Goal: Task Accomplishment & Management: Manage account settings

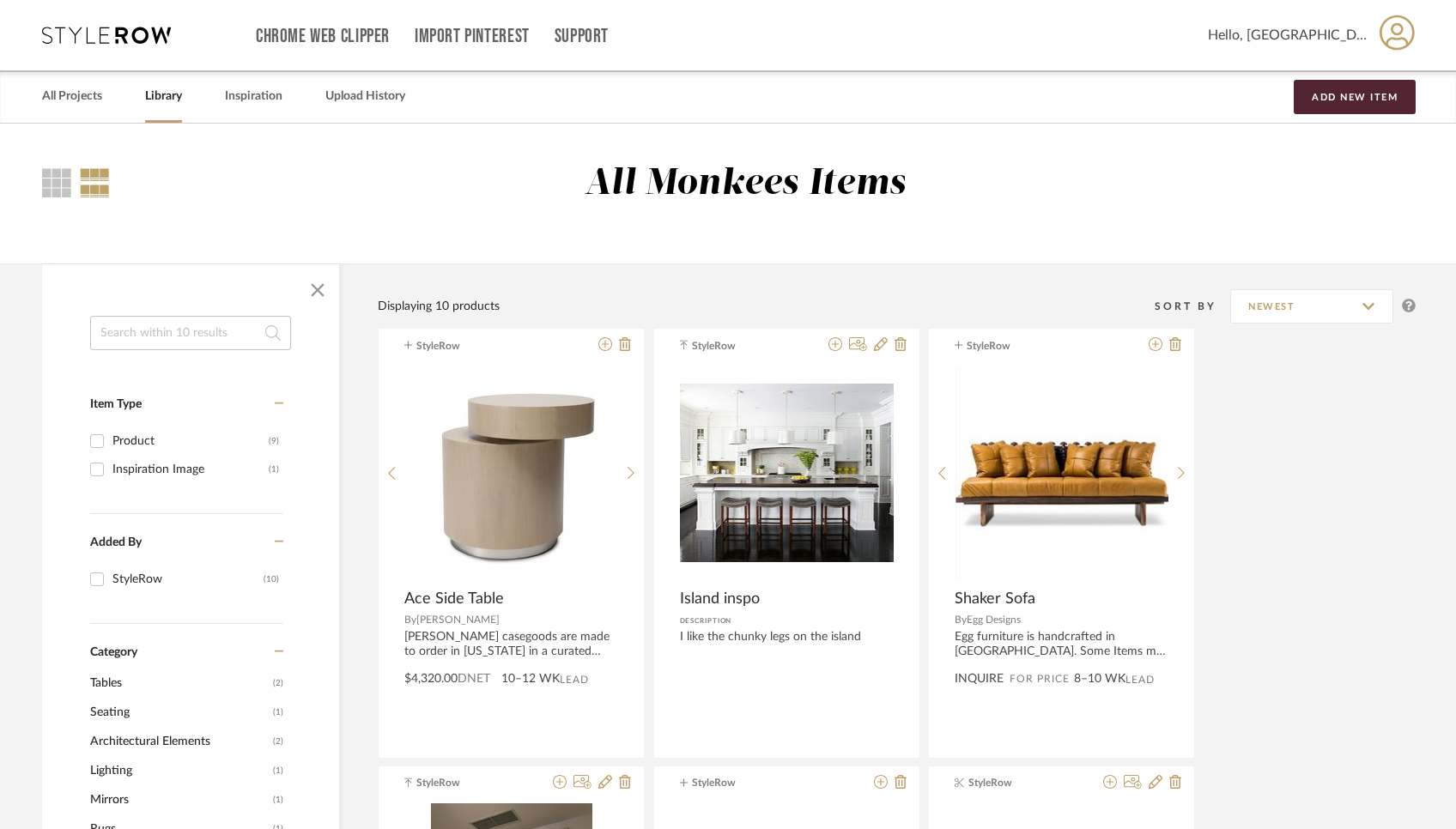
click at [549, 237] on div "All Monkees Items" at bounding box center [728, 194] width 1456 height 140
click at [186, 321] on input at bounding box center [191, 332] width 201 height 34
click at [68, 89] on link "All Projects" at bounding box center [72, 96] width 60 height 23
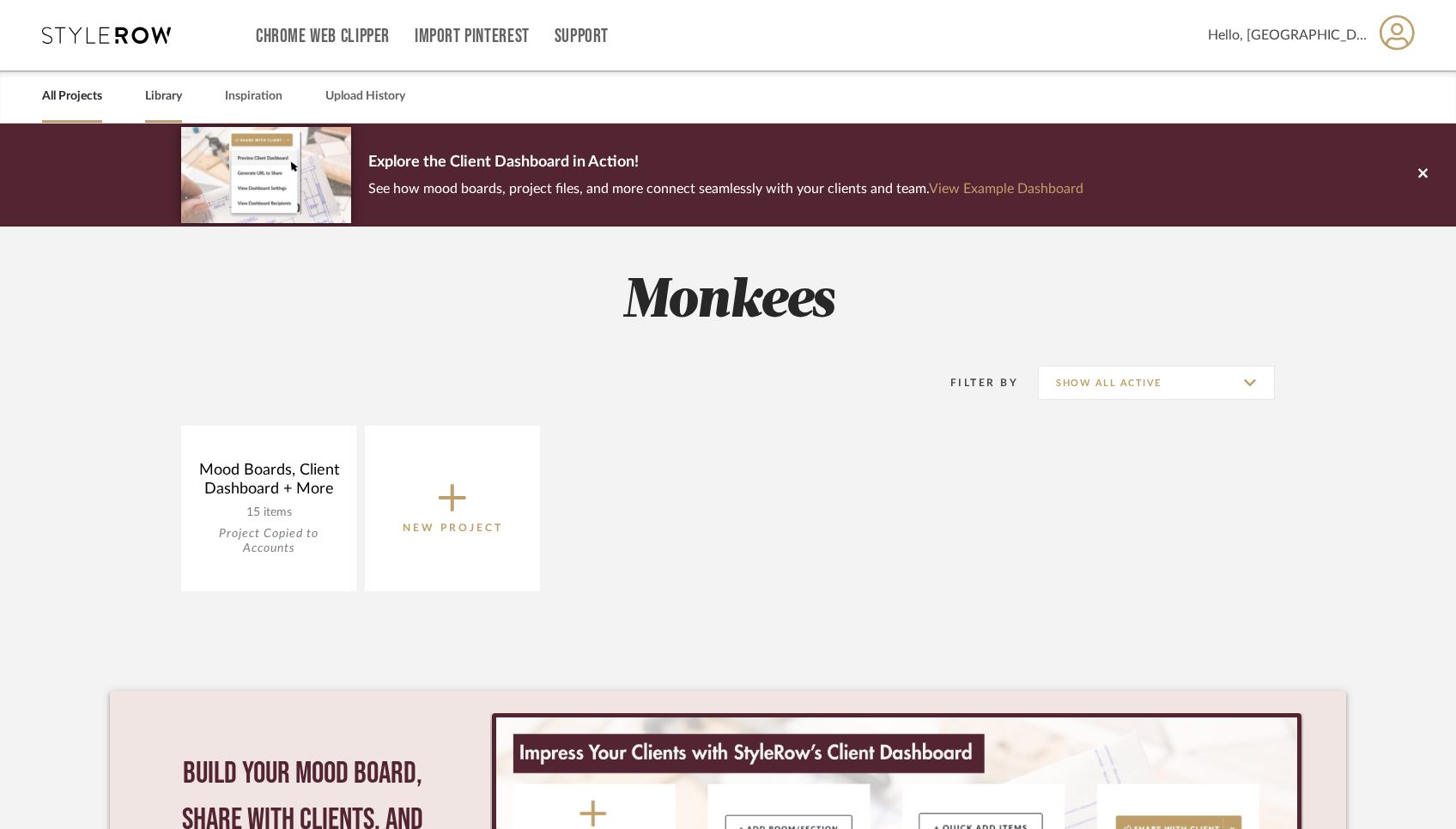
click at [172, 113] on div "Library" at bounding box center [163, 96] width 37 height 53
click at [166, 94] on link "Library" at bounding box center [163, 96] width 37 height 23
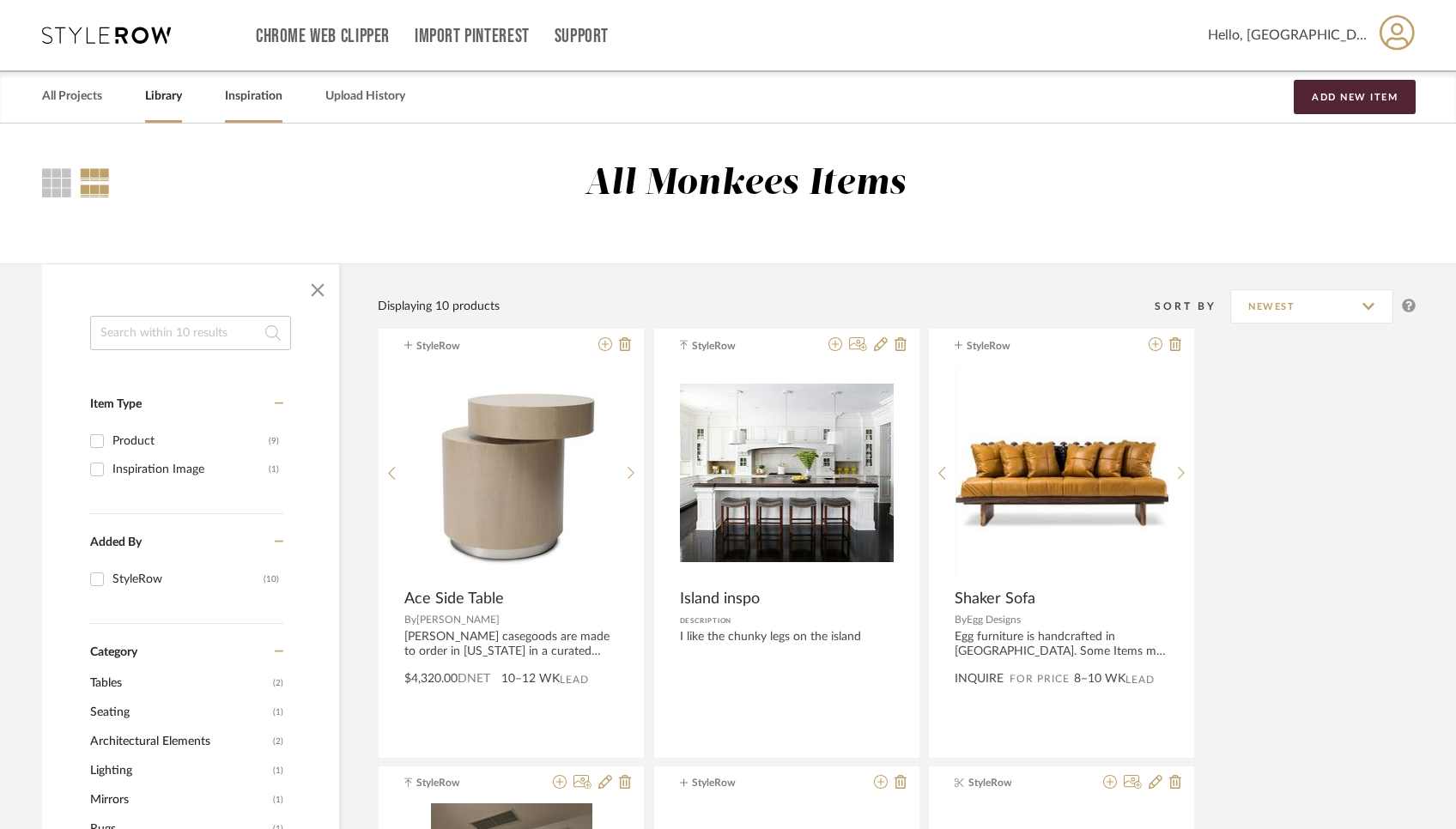
click at [268, 113] on div "Inspiration" at bounding box center [254, 96] width 57 height 53
click at [1404, 87] on button "Add New Item" at bounding box center [1355, 97] width 122 height 34
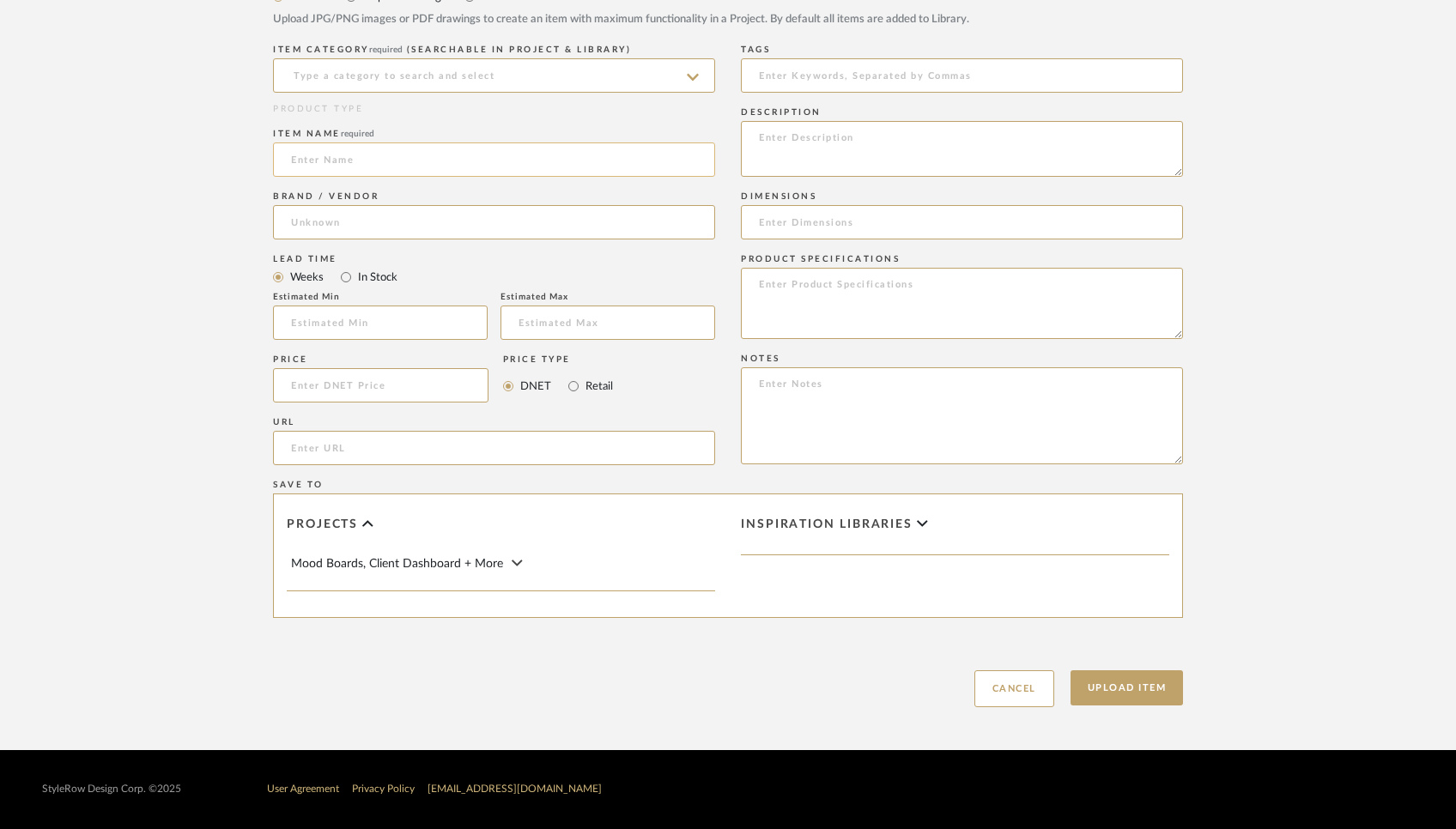
scroll to position [647, 0]
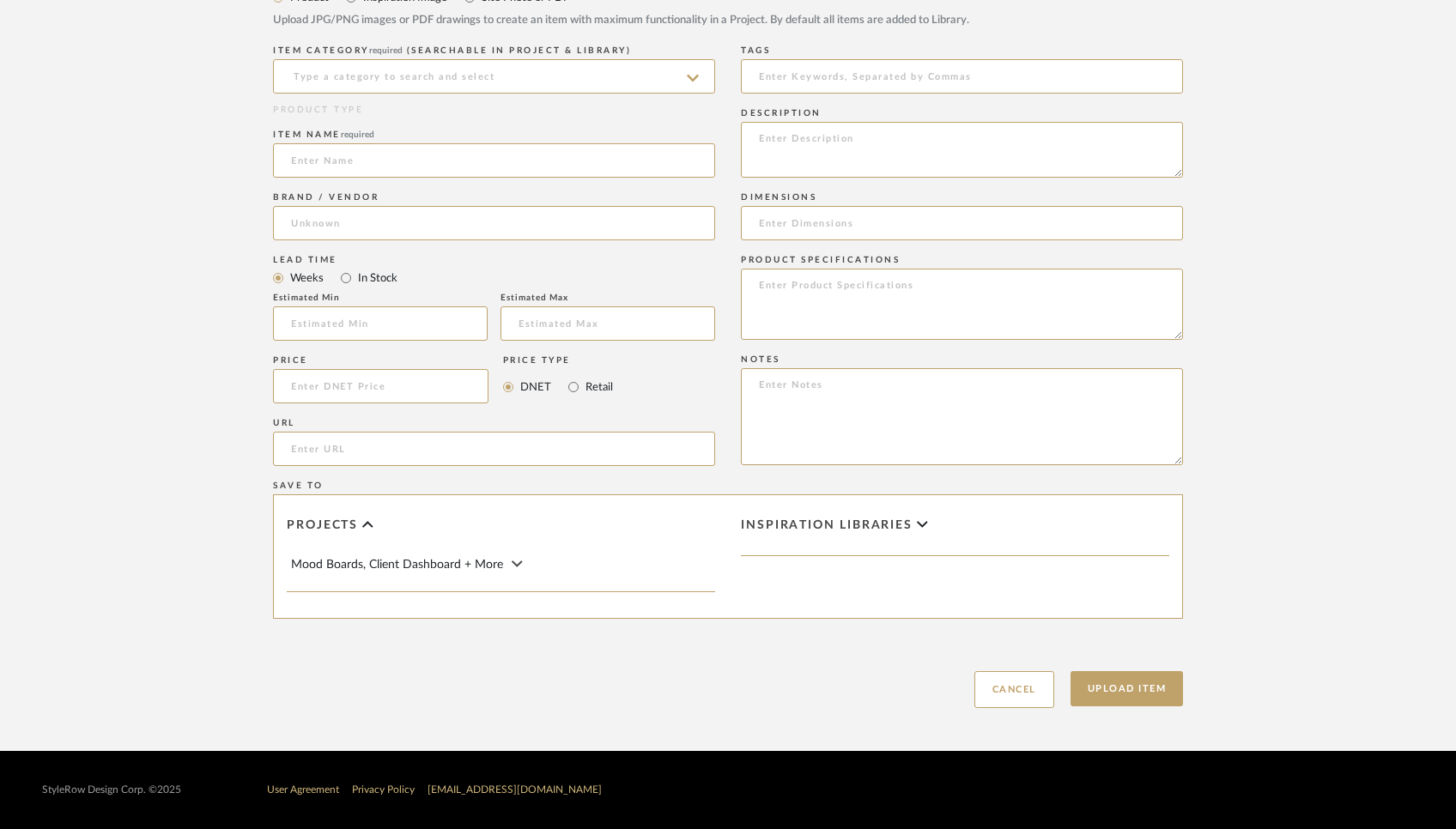
click at [582, 570] on div "Mood Boards, Client Dashboard + More" at bounding box center [503, 564] width 424 height 18
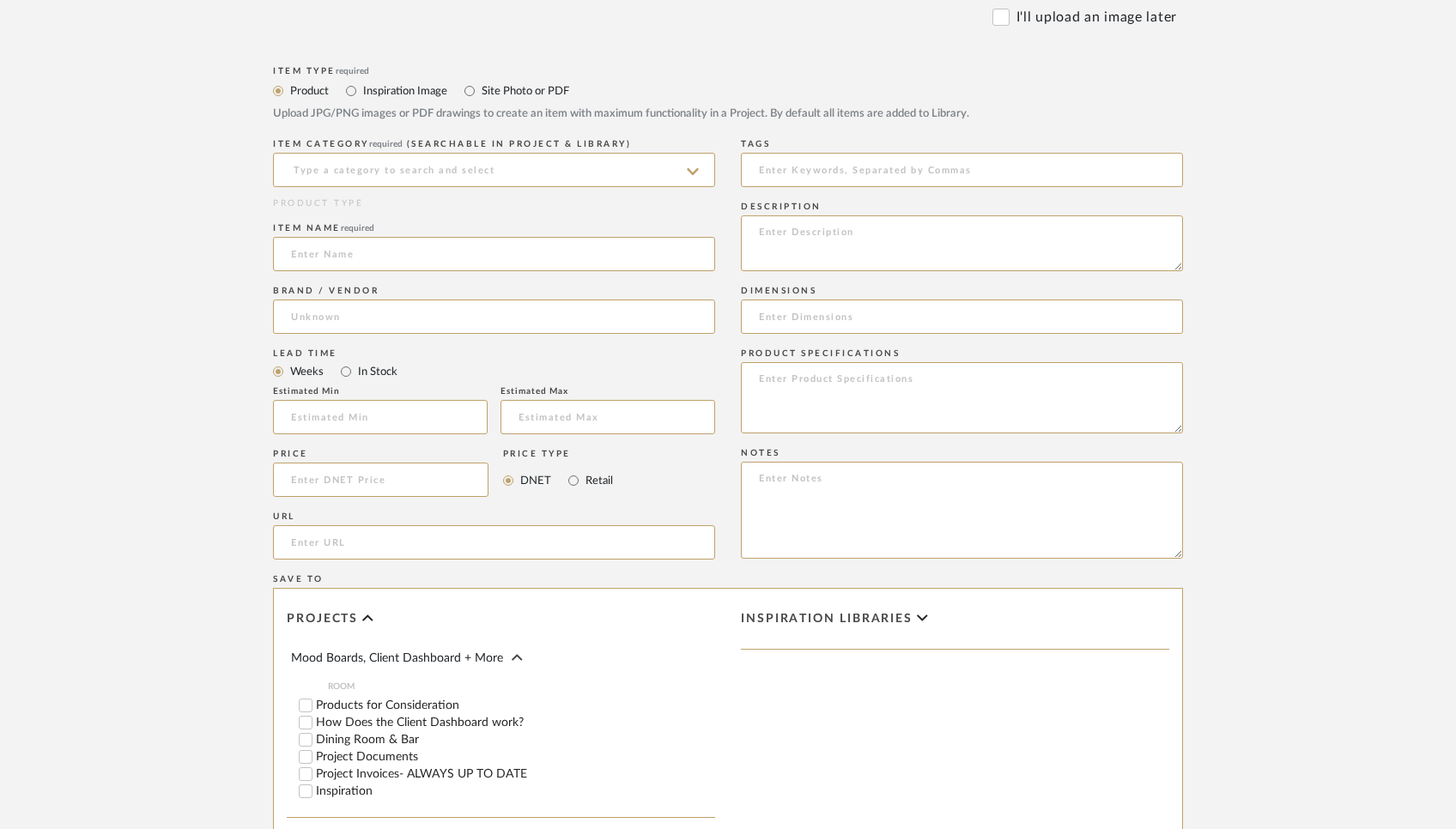
scroll to position [553, 0]
click at [471, 175] on input at bounding box center [494, 170] width 442 height 34
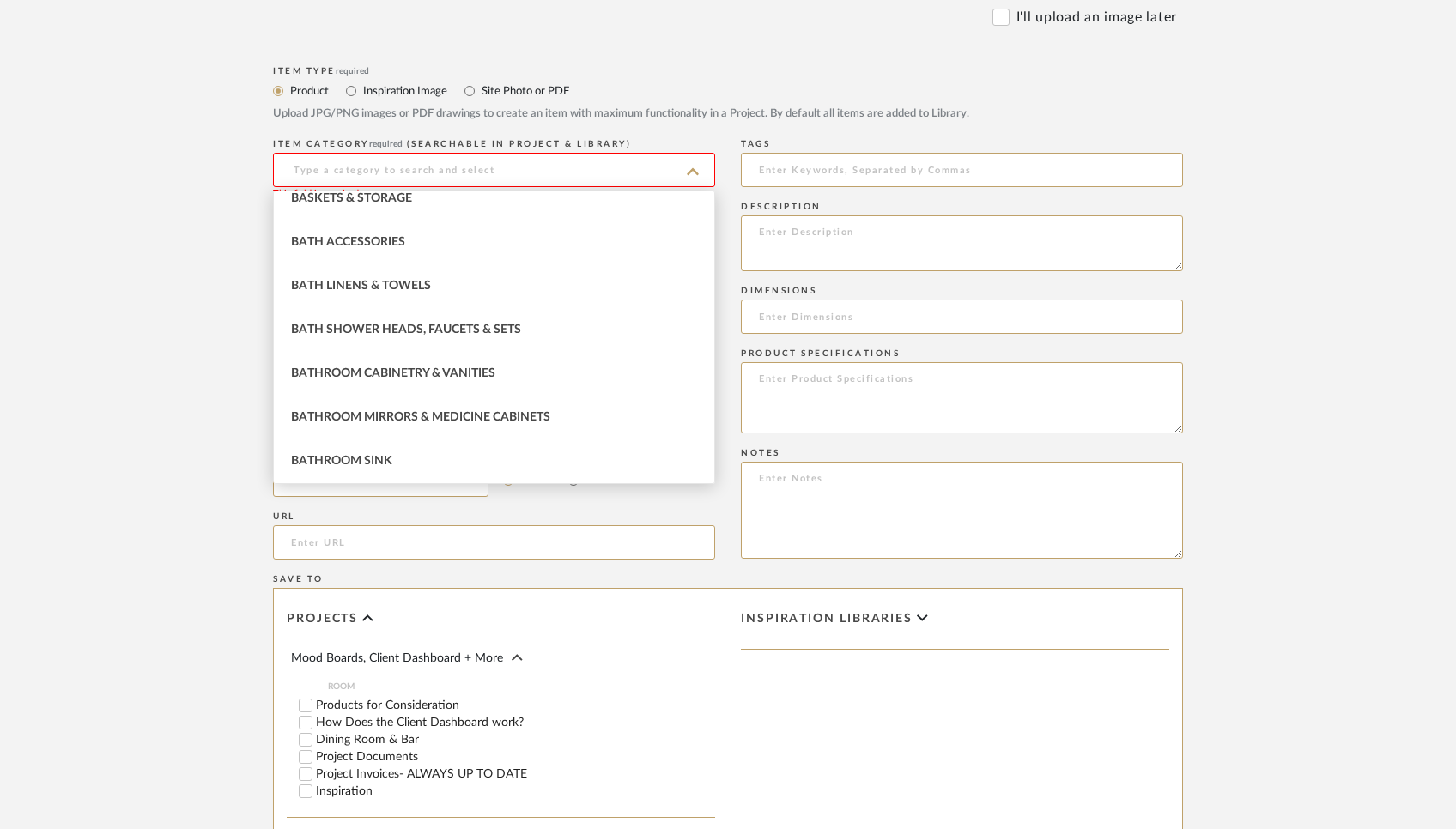
scroll to position [802, 0]
click at [518, 50] on form "Bulk upload images - create multiple items Import from Pinterest - create items…" at bounding box center [727, 377] width 1093 height 1114
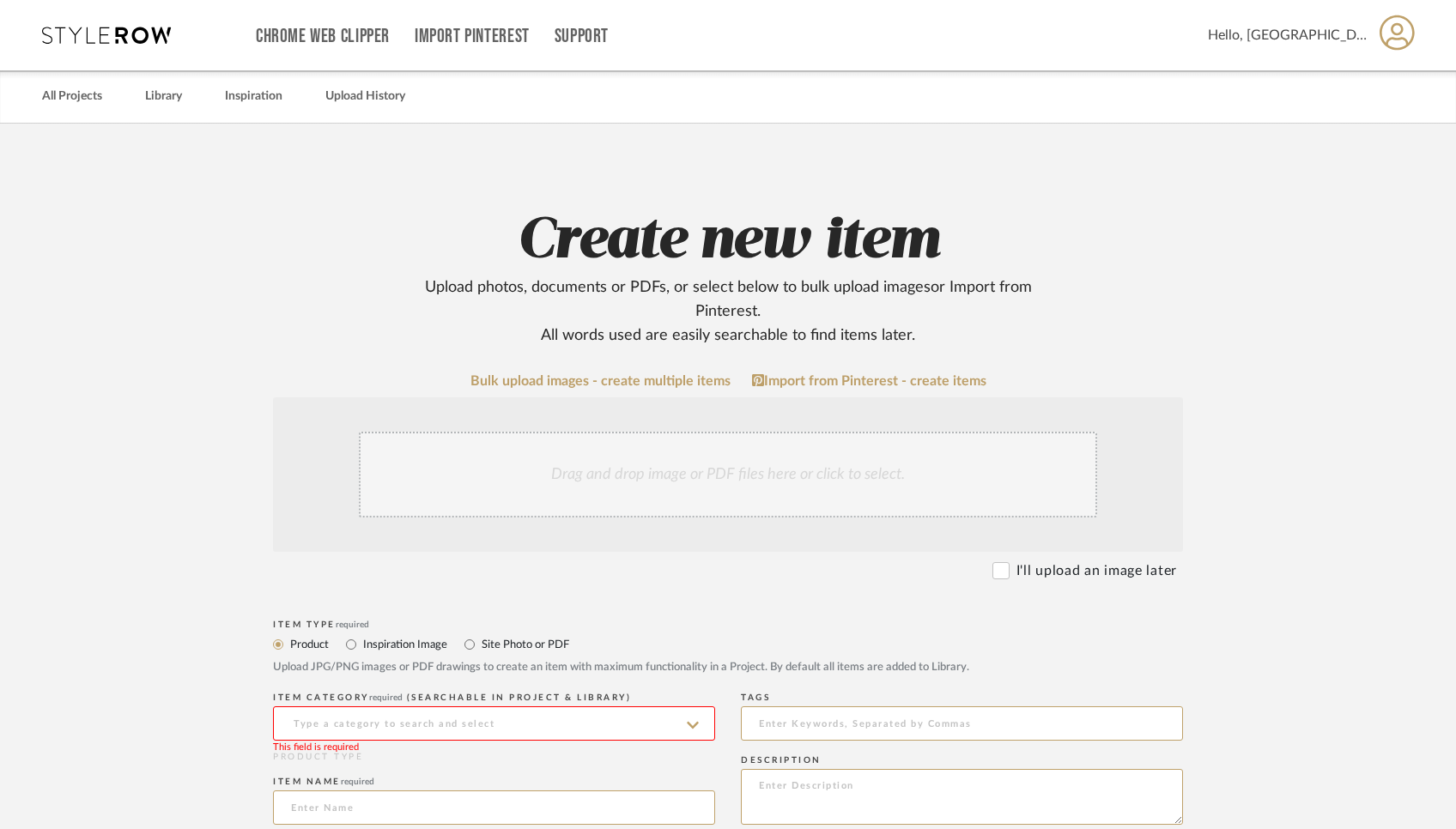
scroll to position [0, 0]
click at [1375, 31] on div "Hello, [GEOGRAPHIC_DATA]" at bounding box center [1311, 35] width 208 height 54
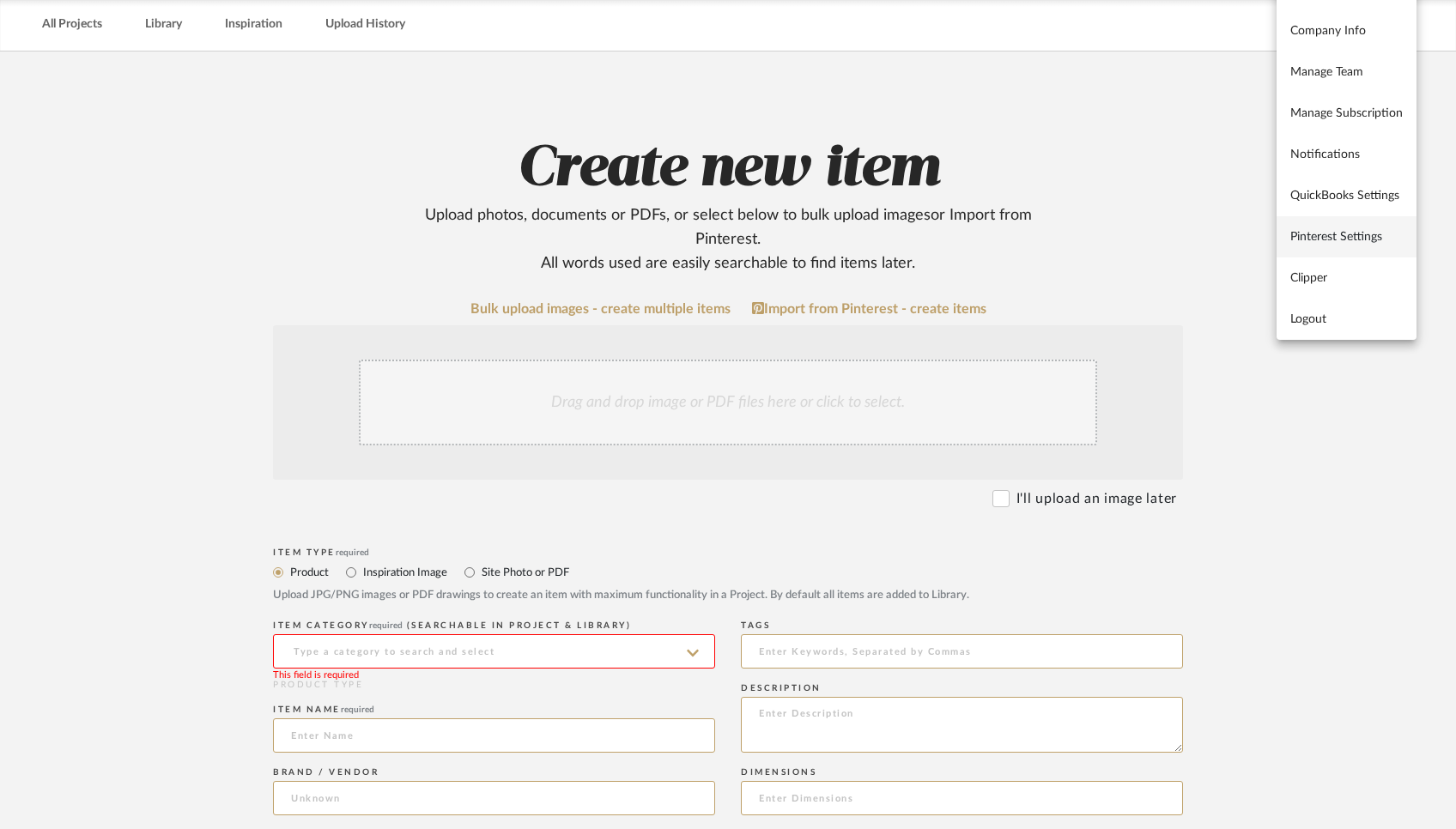
scroll to position [106, 0]
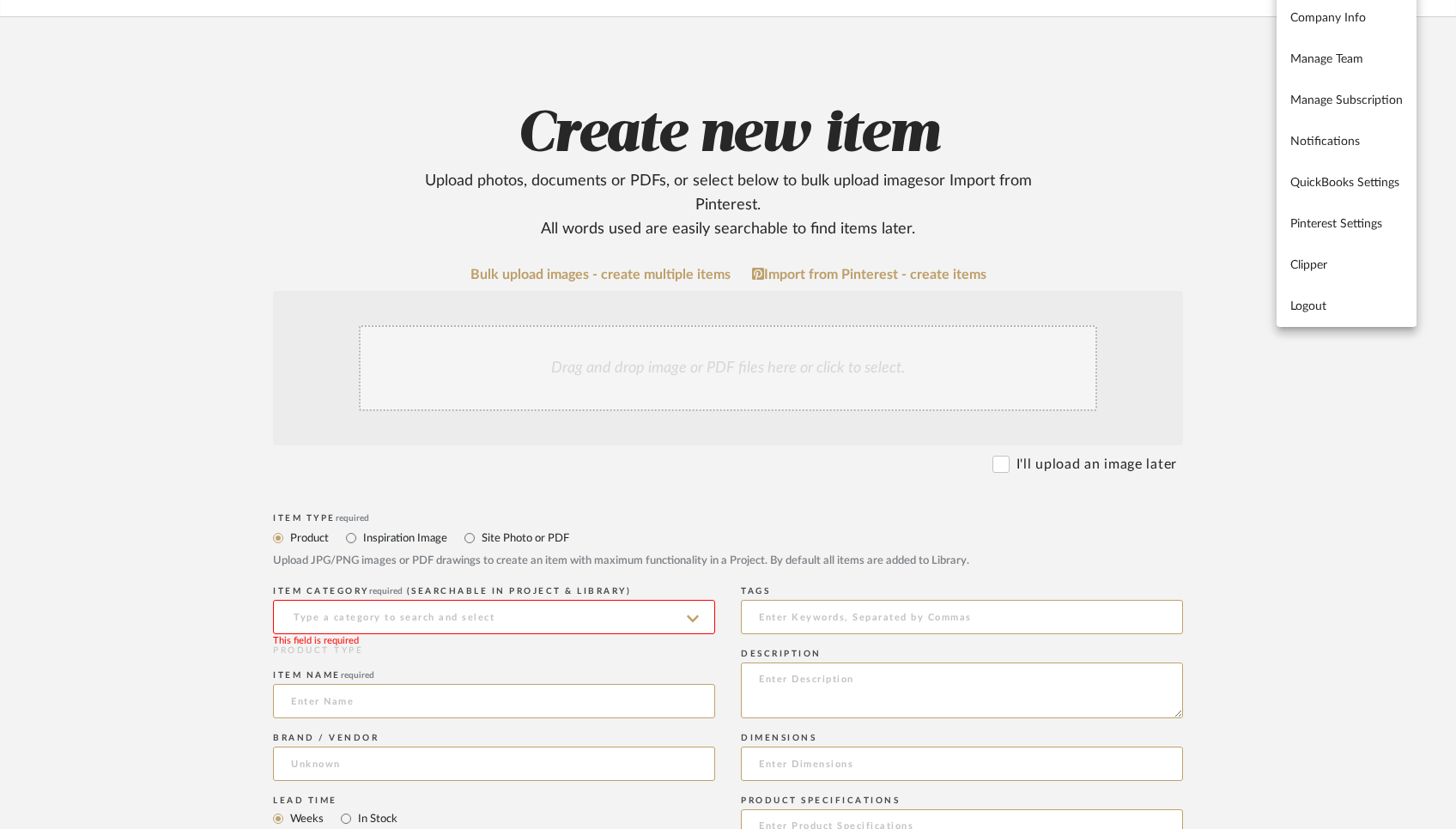
drag, startPoint x: 1324, startPoint y: 302, endPoint x: 1167, endPoint y: 183, distance: 197.0
click at [1167, 183] on div "Profile Company Info Manage Team Manage Subscription Notifications QuickBooks S…" at bounding box center [728, 414] width 1456 height 829
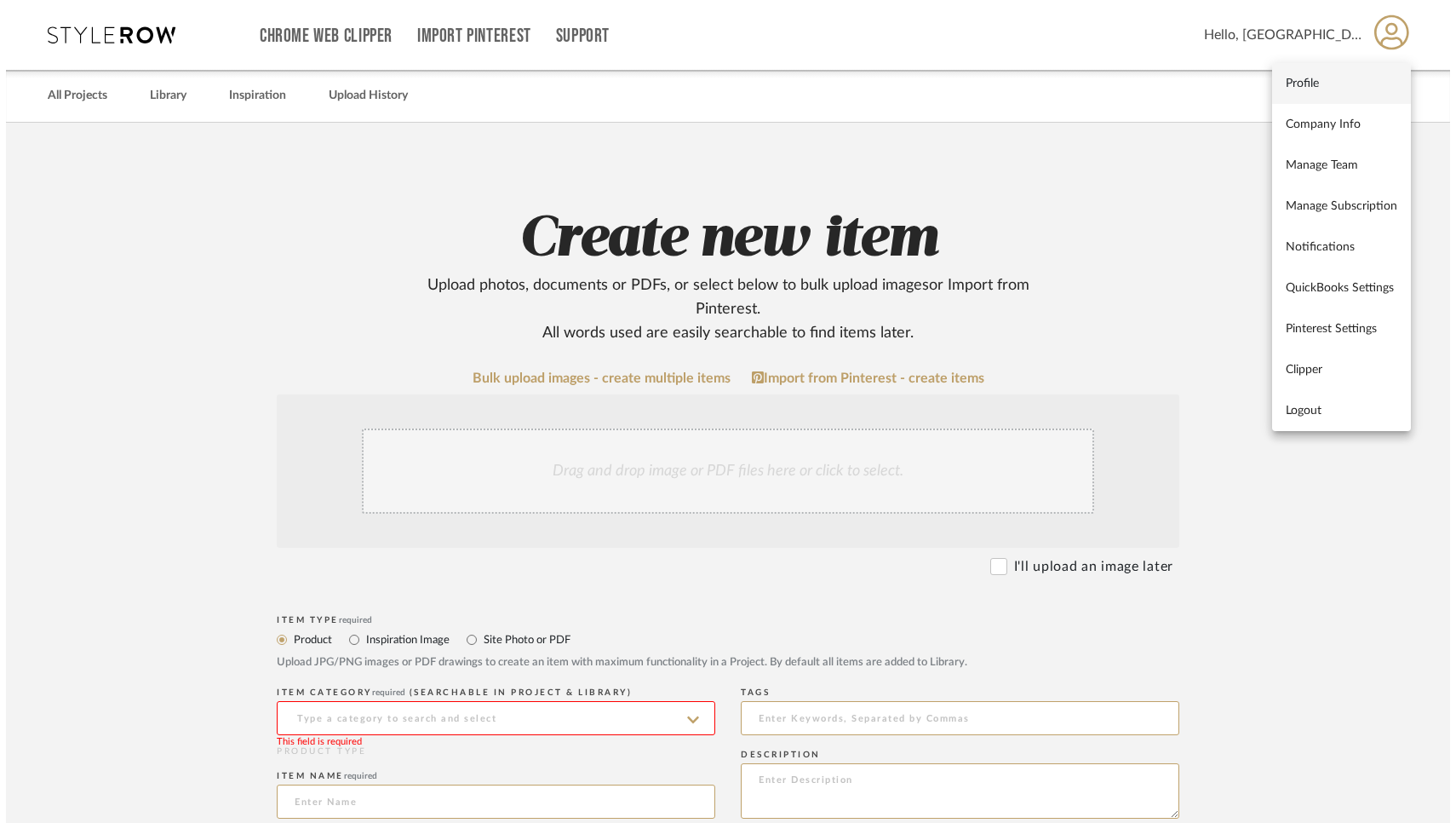
scroll to position [0, 0]
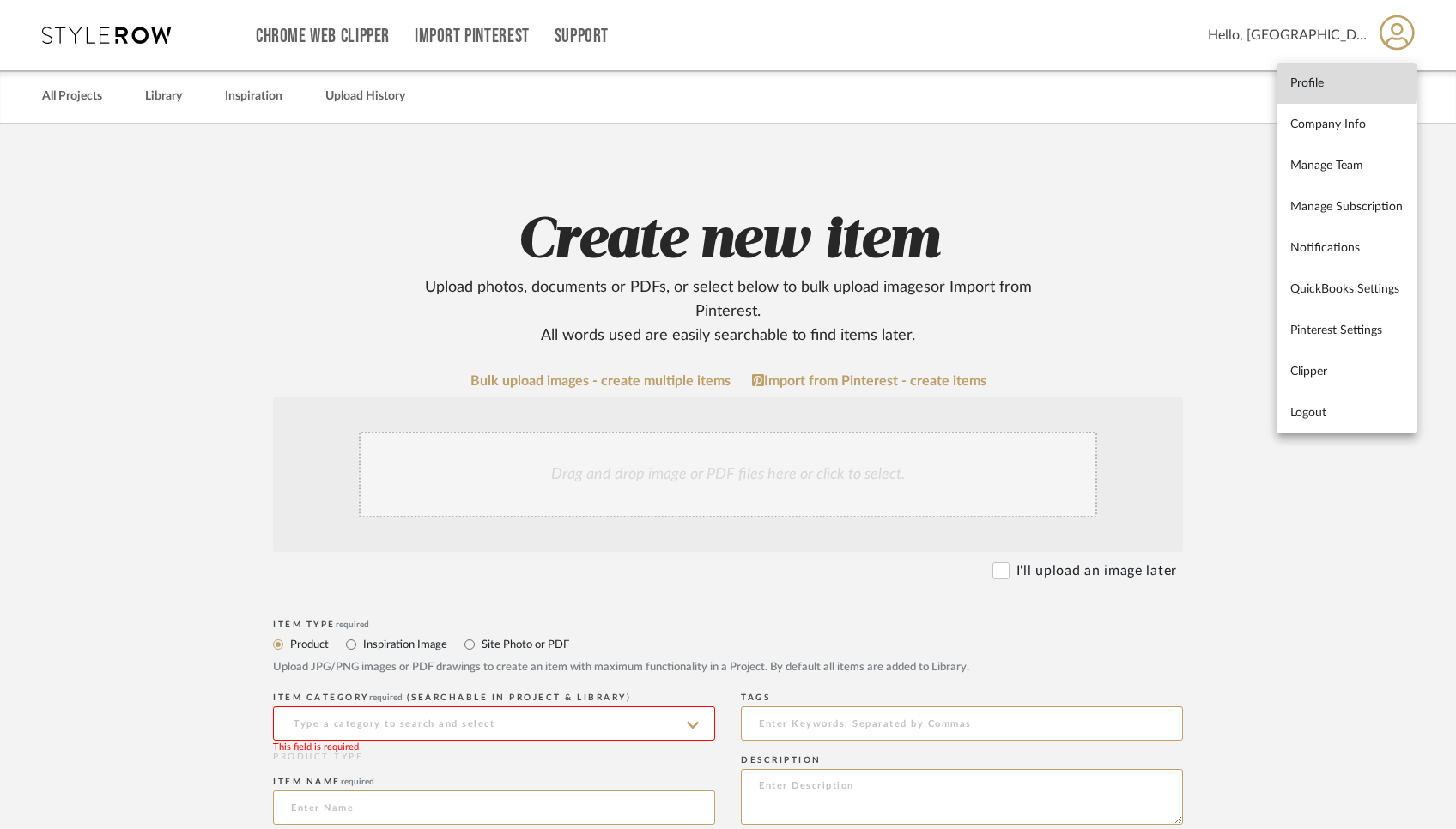
click at [1306, 80] on span "Profile" at bounding box center [1346, 83] width 113 height 15
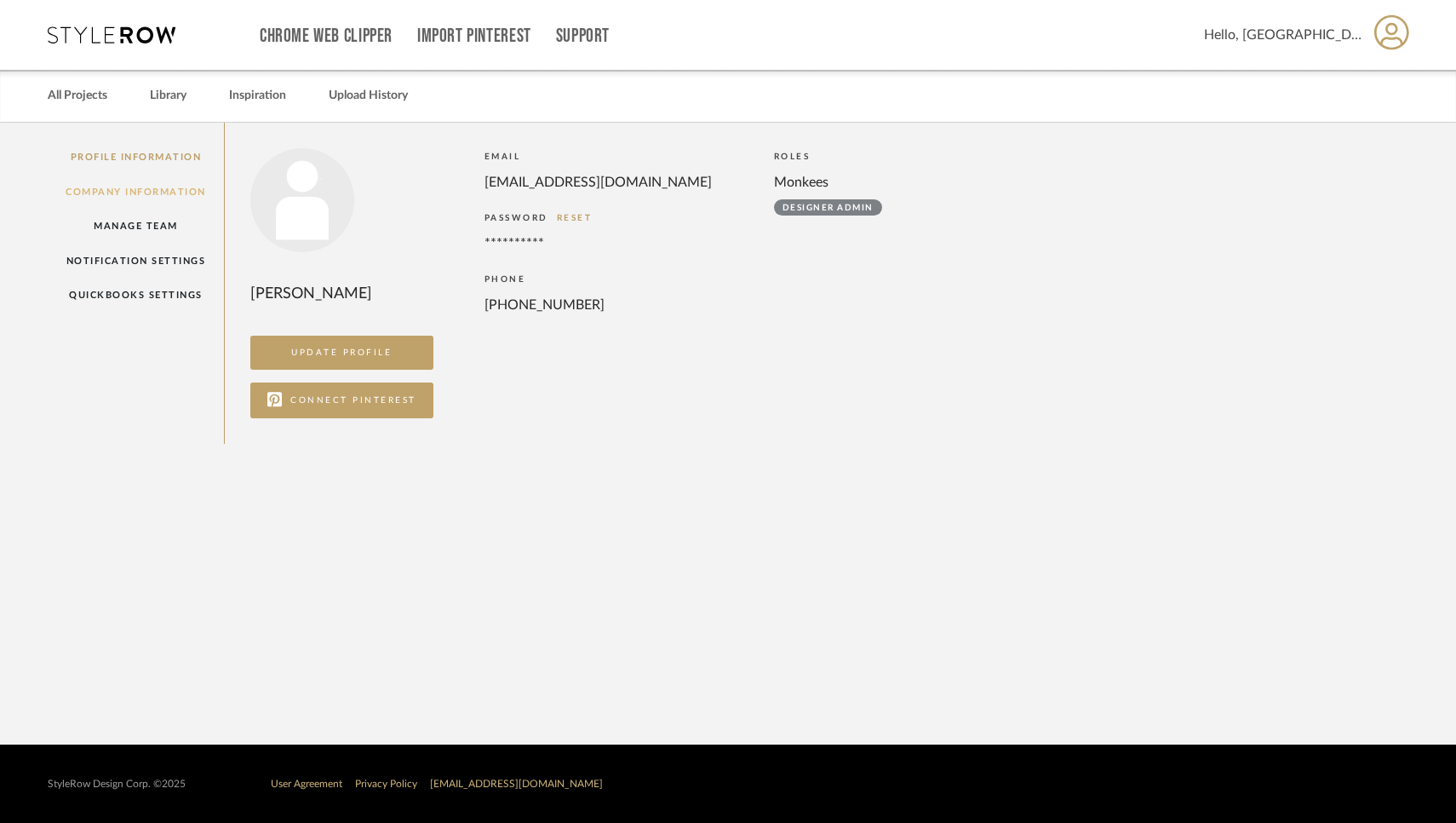
click at [114, 195] on link "Company Information" at bounding box center [135, 192] width 177 height 35
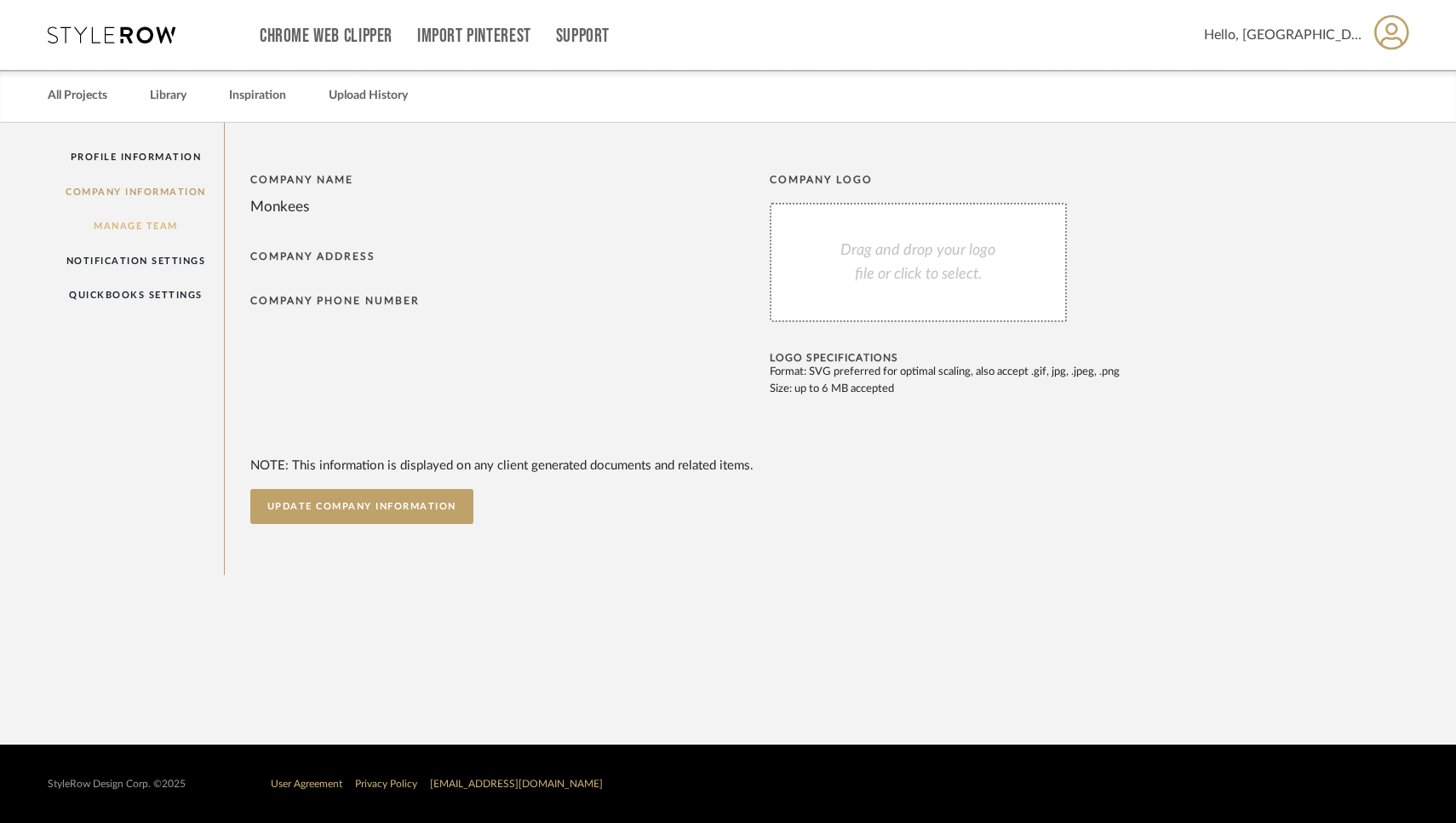
click at [124, 227] on link "Manage Team" at bounding box center [135, 226] width 177 height 35
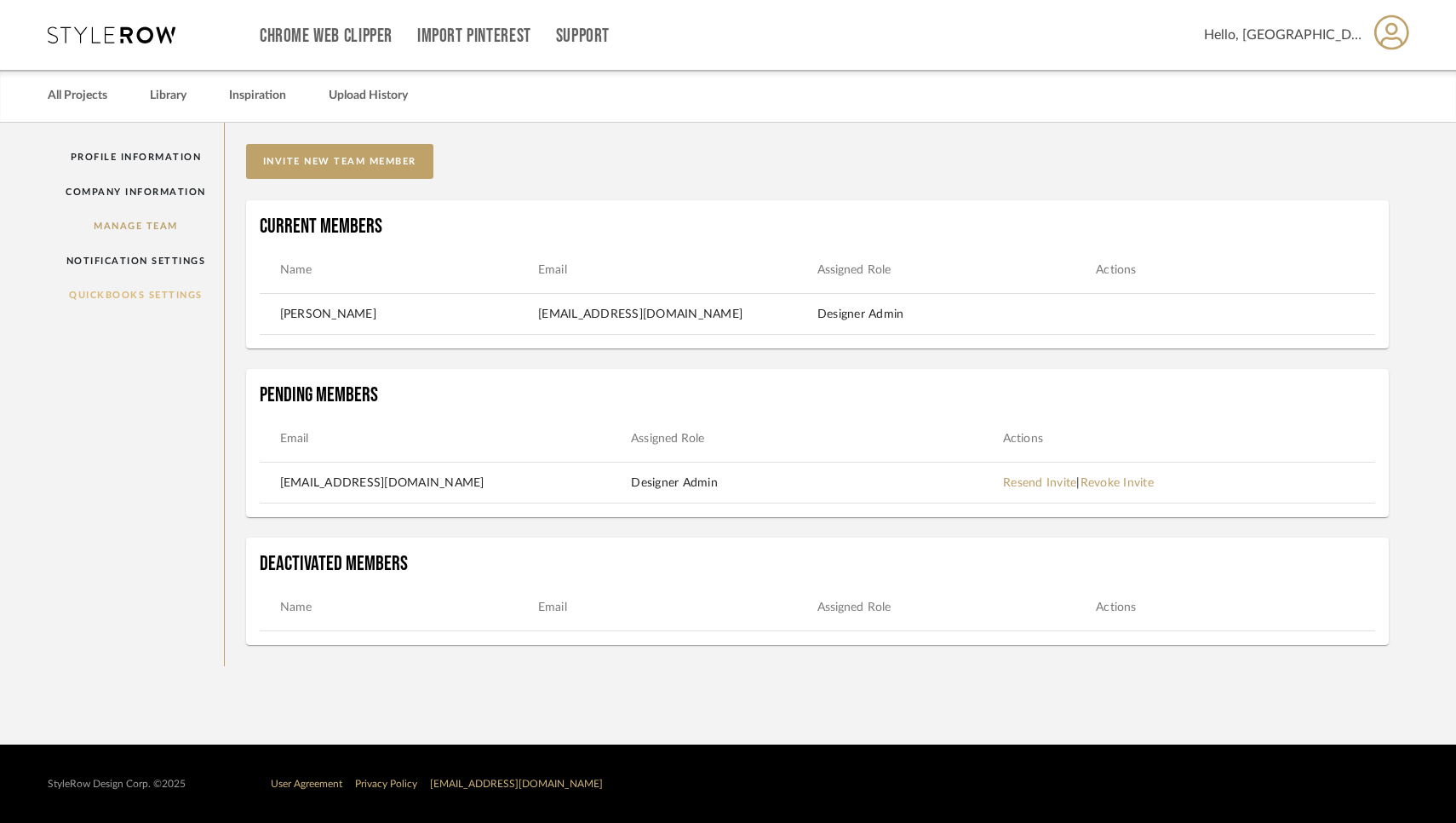
click at [135, 293] on link "QuickBooks Settings" at bounding box center [135, 295] width 177 height 35
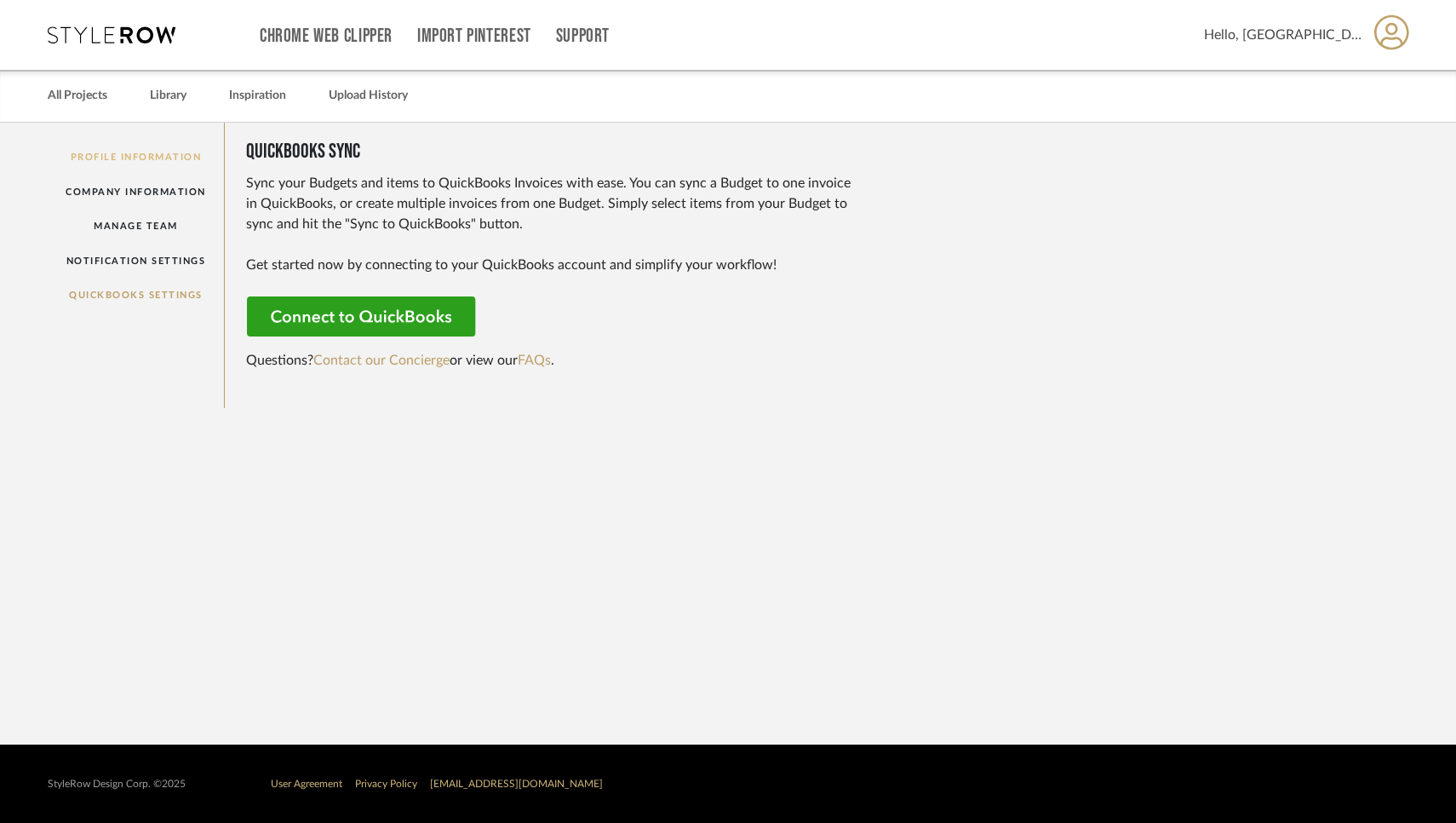
click at [139, 163] on link "Profile Information" at bounding box center [135, 157] width 177 height 35
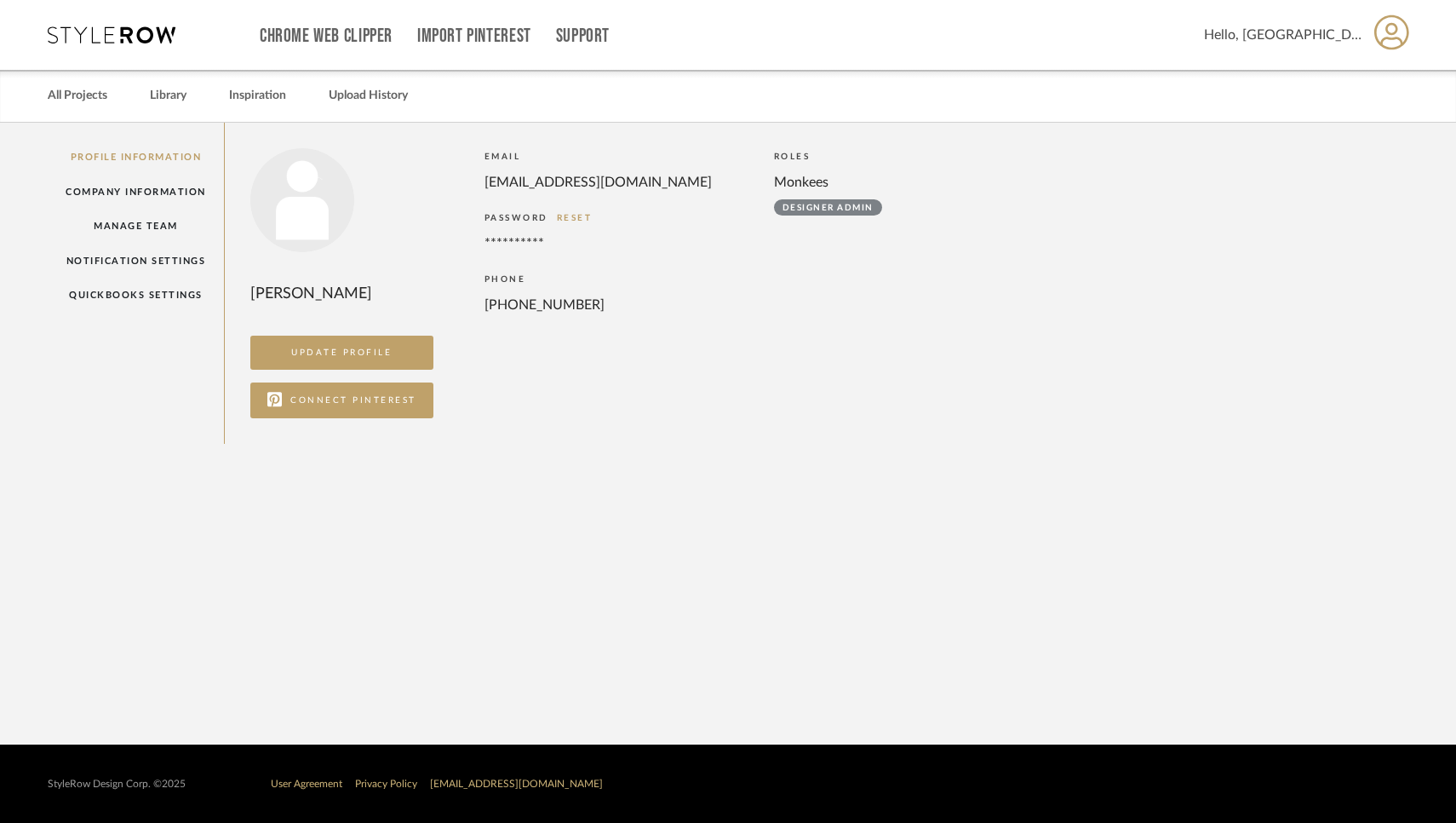
click at [1335, 31] on span "Hello, [GEOGRAPHIC_DATA]" at bounding box center [1283, 35] width 157 height 20
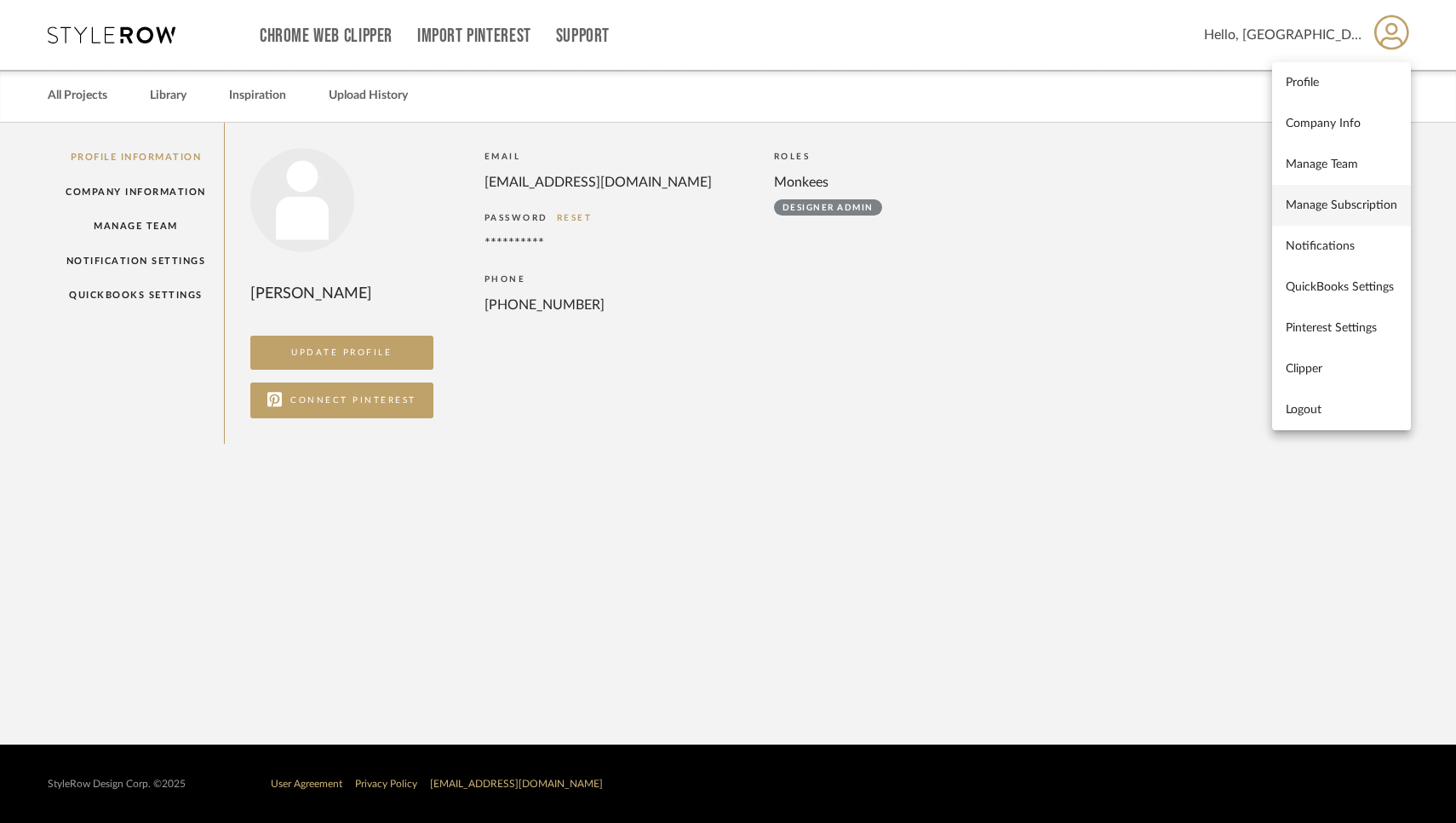
click at [1336, 210] on span "Manage Subscription" at bounding box center [1342, 205] width 112 height 15
